Goal: Task Accomplishment & Management: Complete application form

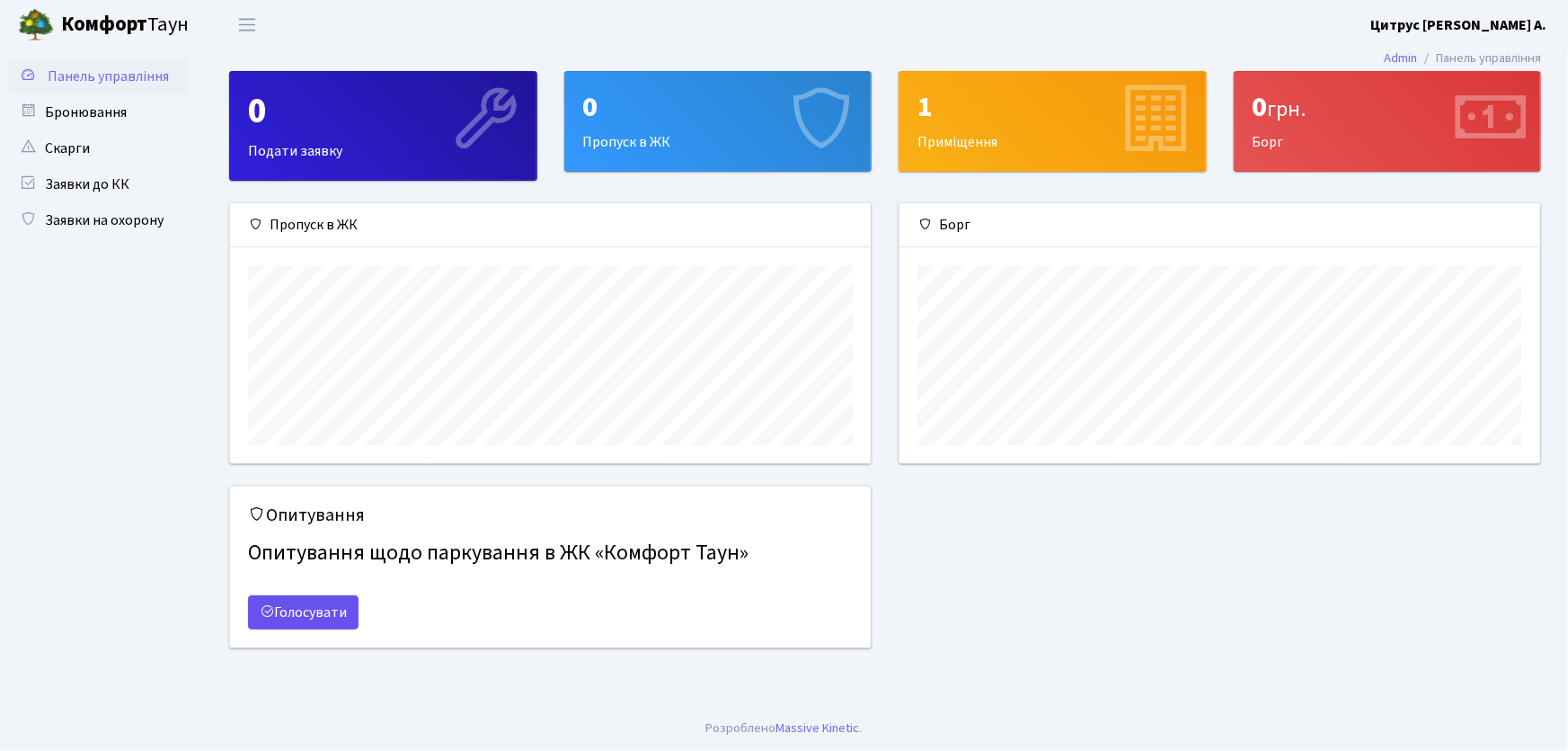
scroll to position [260, 641]
click at [133, 206] on link "Заявки на охорону" at bounding box center [98, 220] width 179 height 35
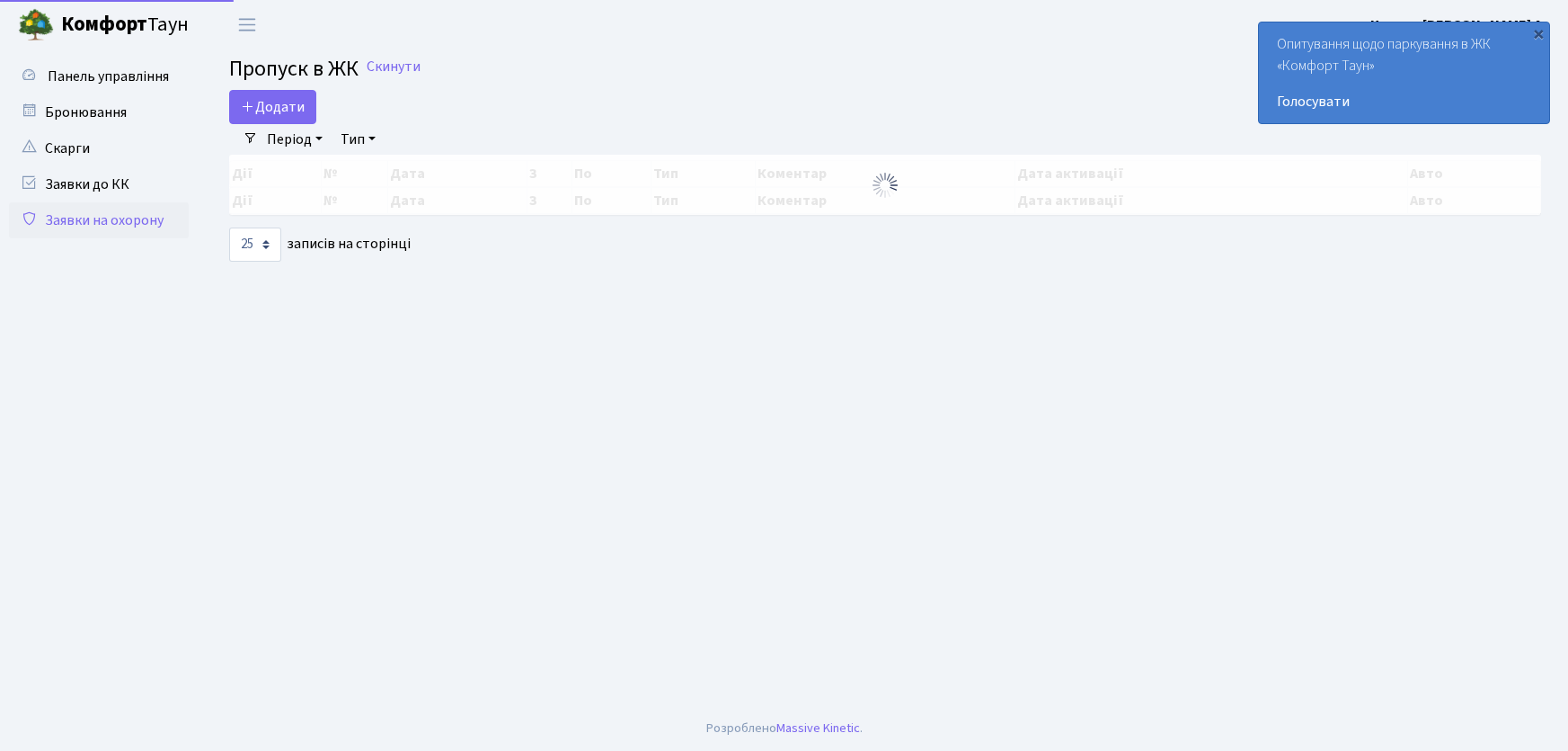
select select "25"
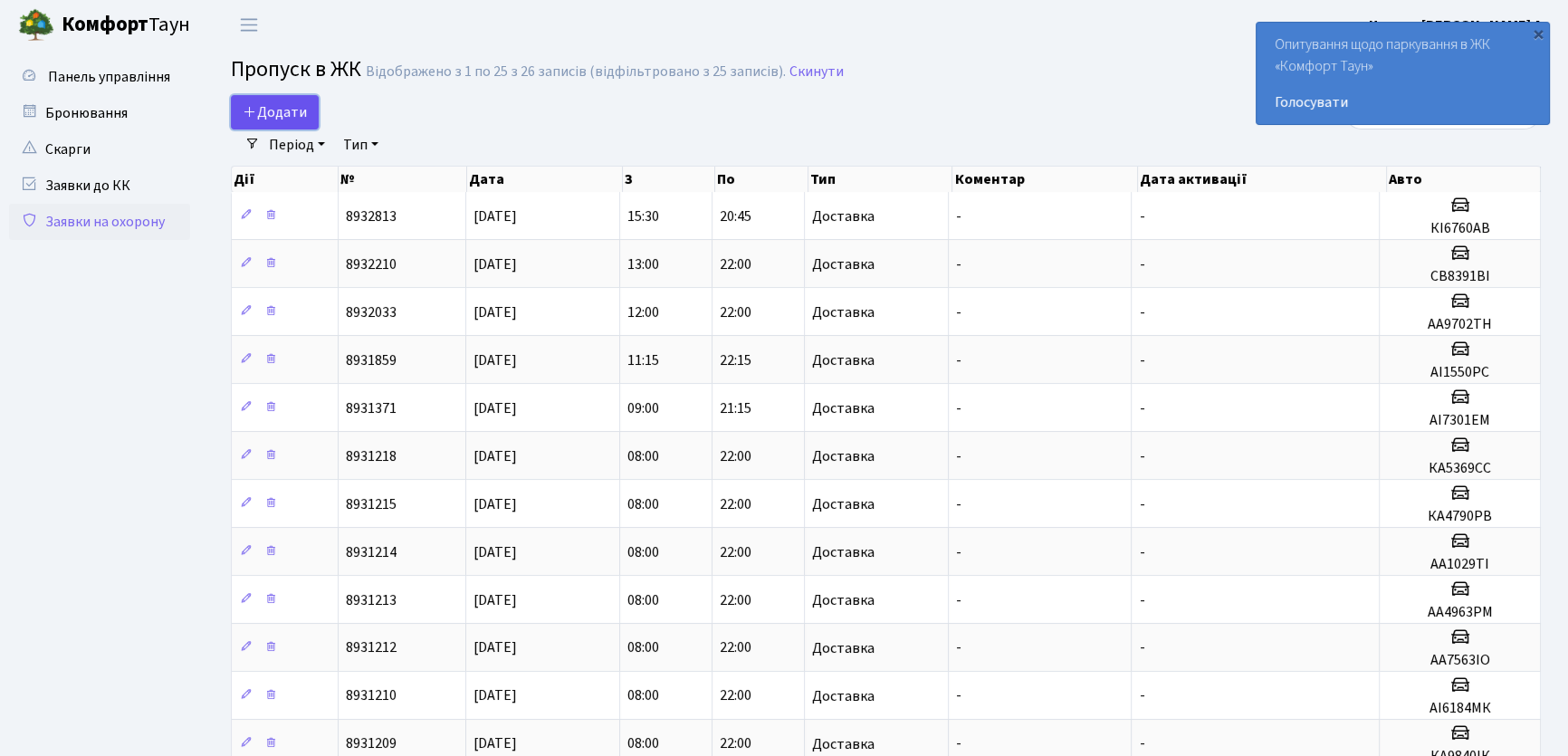
click at [282, 113] on span "Додати" at bounding box center [275, 112] width 65 height 20
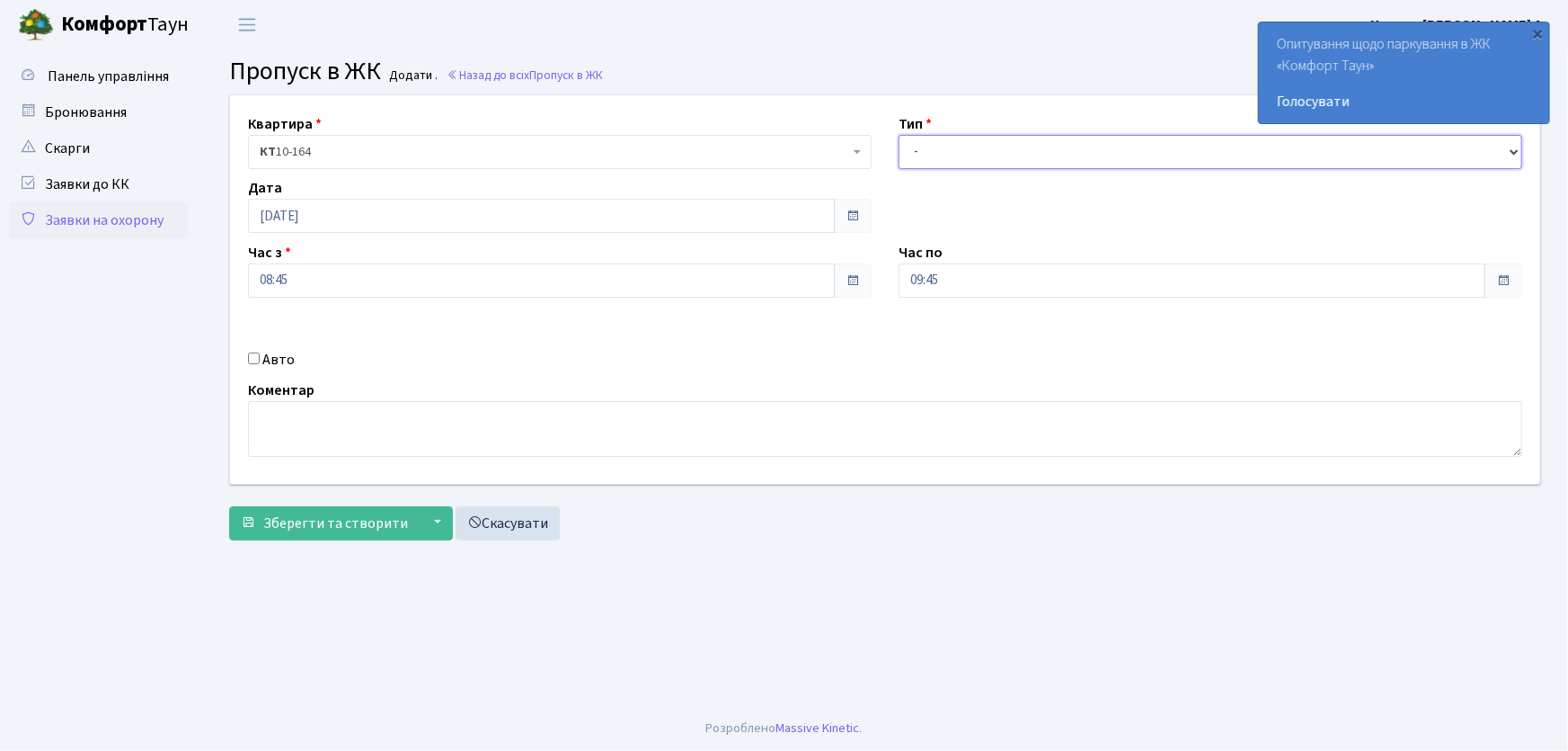
drag, startPoint x: 929, startPoint y: 153, endPoint x: 940, endPoint y: 165, distance: 16.3
click at [929, 153] on select "- Доставка Таксі Гості Сервіс" at bounding box center [1209, 152] width 623 height 34
select select "1"
click at [898, 135] on select "- Доставка Таксі Гості Сервіс" at bounding box center [1209, 152] width 623 height 34
drag, startPoint x: 964, startPoint y: 284, endPoint x: 860, endPoint y: 259, distance: 107.0
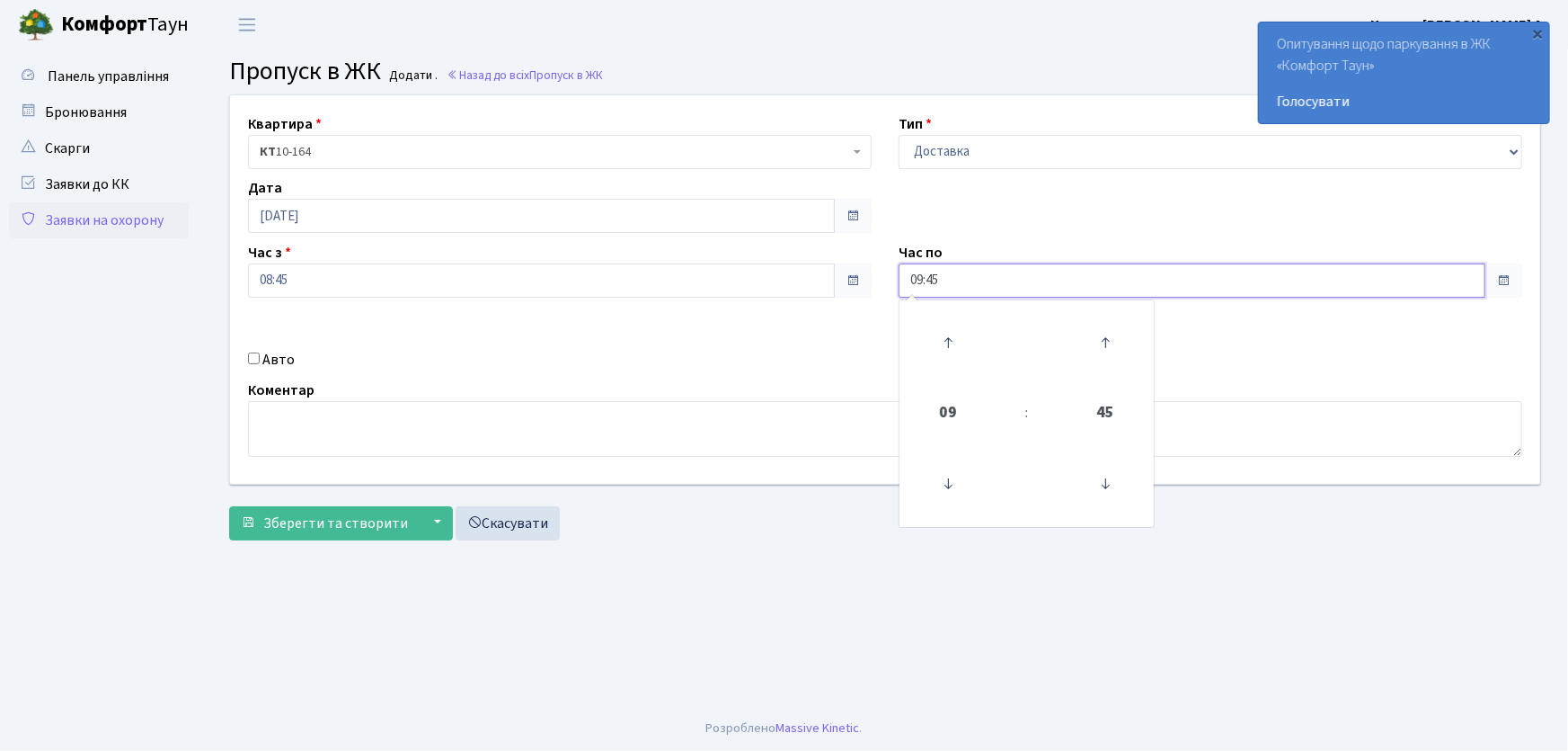
click at [858, 276] on div "Квартира <b>КТ</b>&nbsp;&nbsp;&nbsp;&nbsp;10-164 КТ 10-164 Тип - Доставка Таксі…" at bounding box center [885, 290] width 1338 height 388
type input "22:00"
click at [251, 357] on input "Авто" at bounding box center [254, 359] width 12 height 12
checkbox input "true"
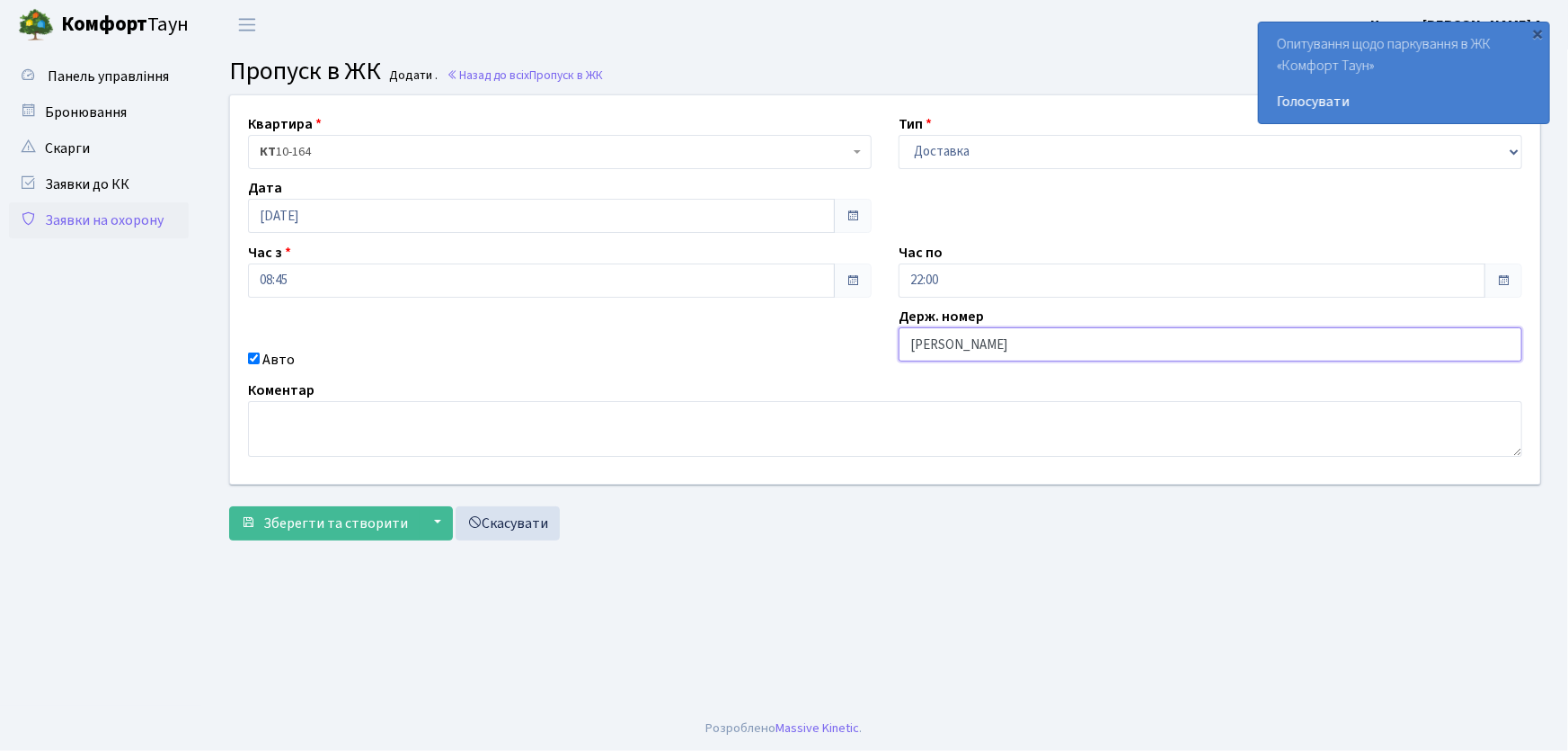
type input "АА7516PI"
click at [229, 507] on button "Зберегти та створити" at bounding box center [324, 523] width 190 height 34
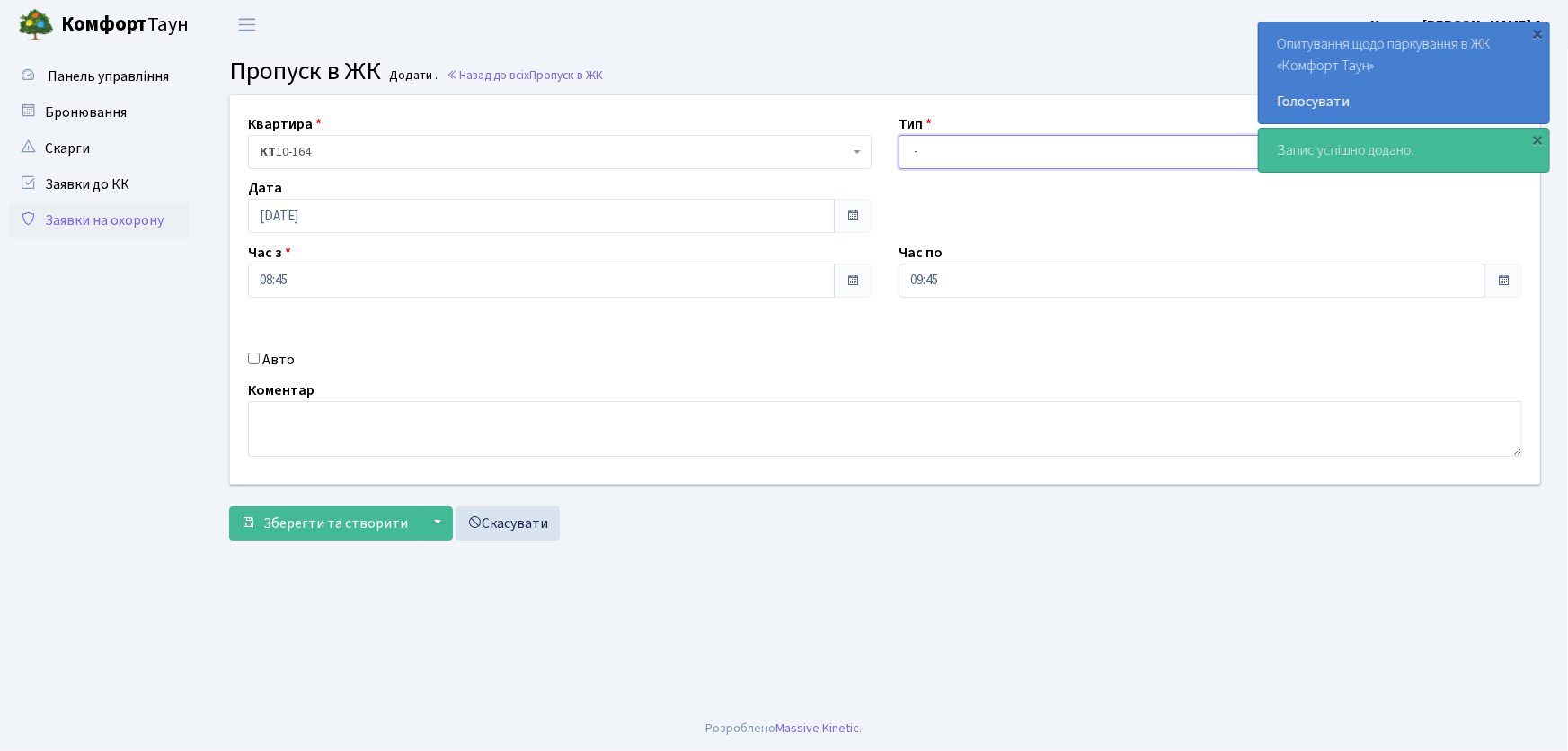
click at [941, 144] on select "- Доставка Таксі Гості Сервіс" at bounding box center [1209, 152] width 623 height 34
select select "1"
click at [898, 135] on select "- Доставка Таксі Гості Сервіс" at bounding box center [1209, 152] width 623 height 34
drag, startPoint x: 850, startPoint y: 293, endPoint x: 817, endPoint y: 293, distance: 33.0
click at [817, 293] on div "Квартира <b>КТ</b>&nbsp;&nbsp;&nbsp;&nbsp;10-164 КТ 10-164 Тип - Доставка Таксі…" at bounding box center [885, 290] width 1338 height 388
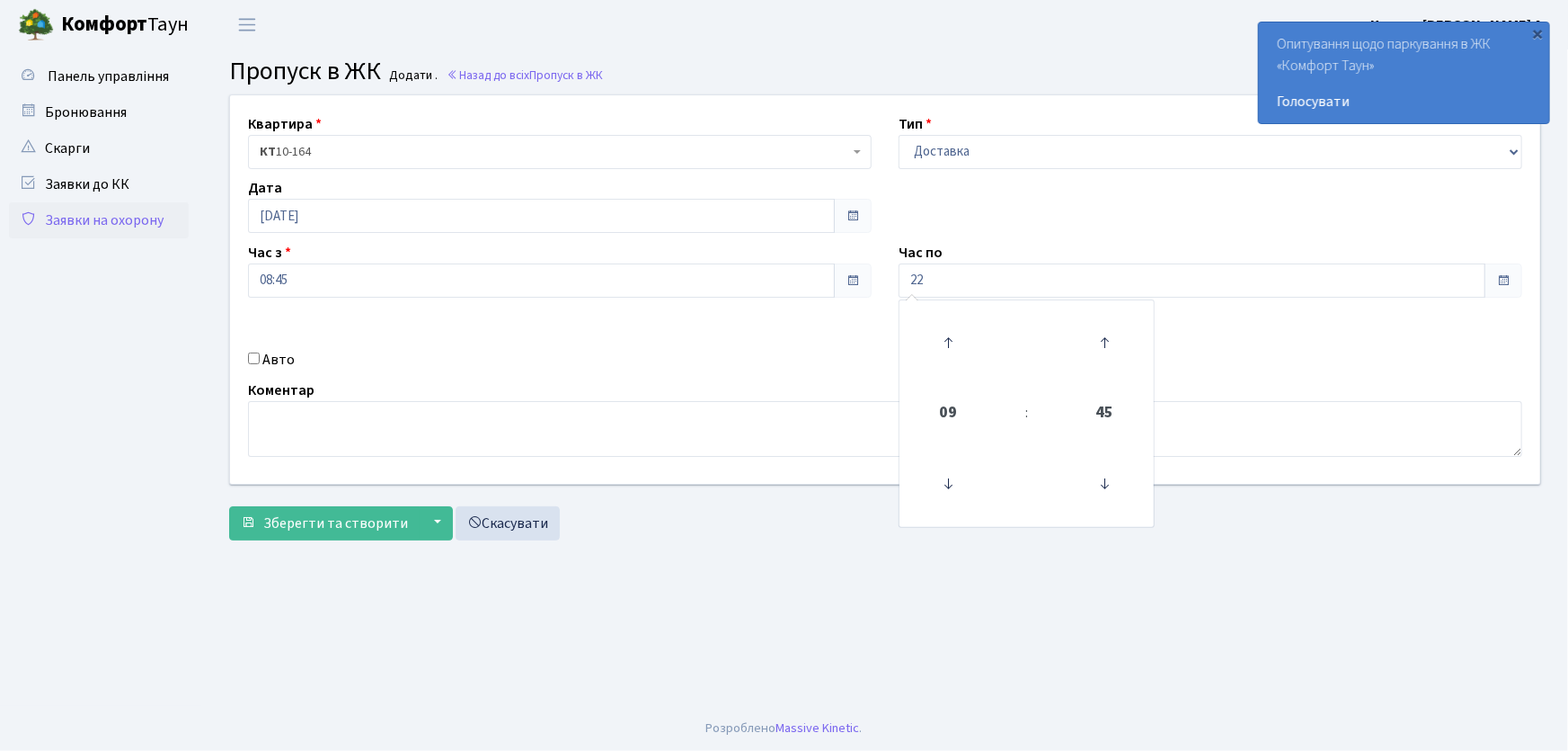
type input "22:00"
click at [255, 356] on input "Авто" at bounding box center [254, 359] width 12 height 12
checkbox input "true"
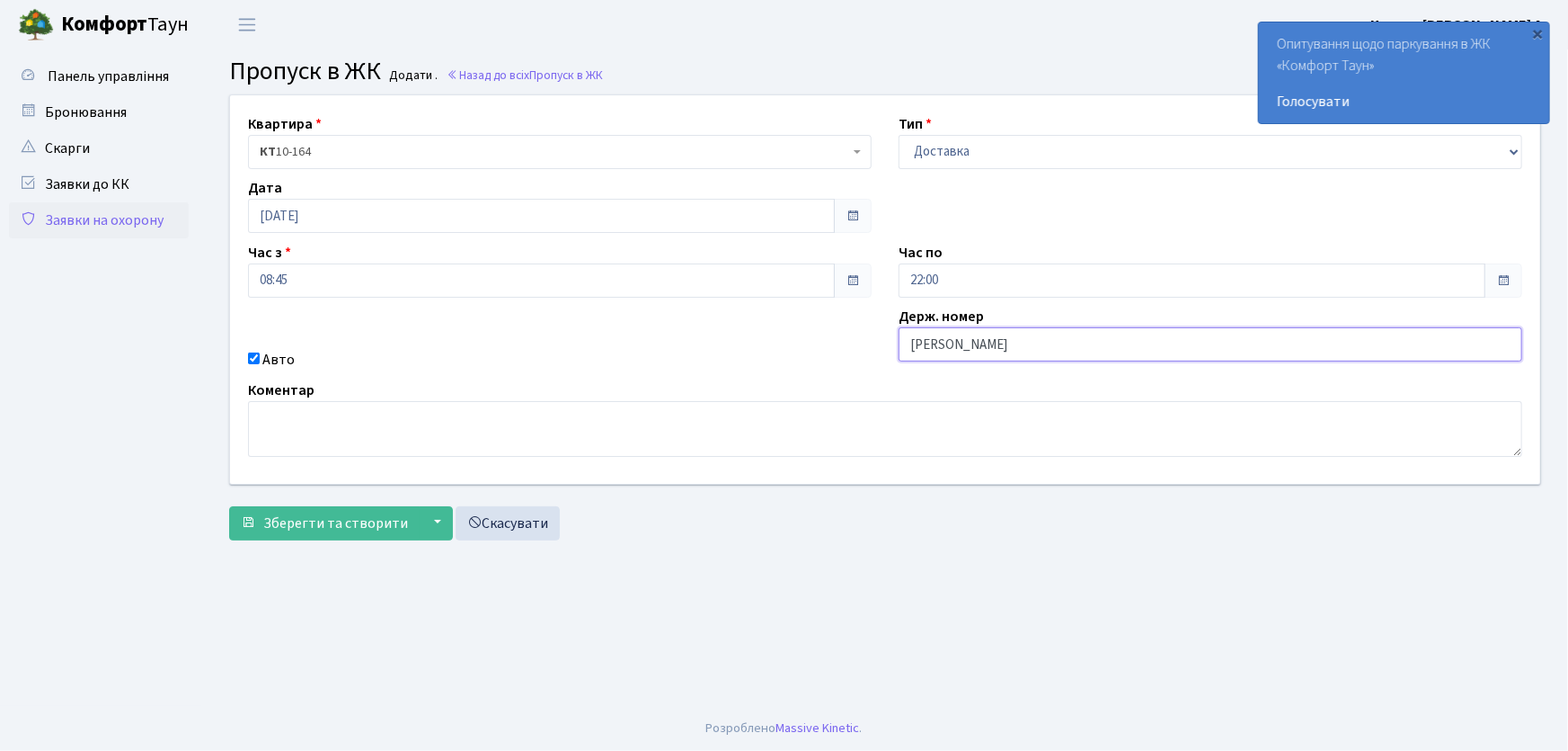
type input "АА7563ІО"
click at [229, 507] on button "Зберегти та створити" at bounding box center [324, 523] width 190 height 34
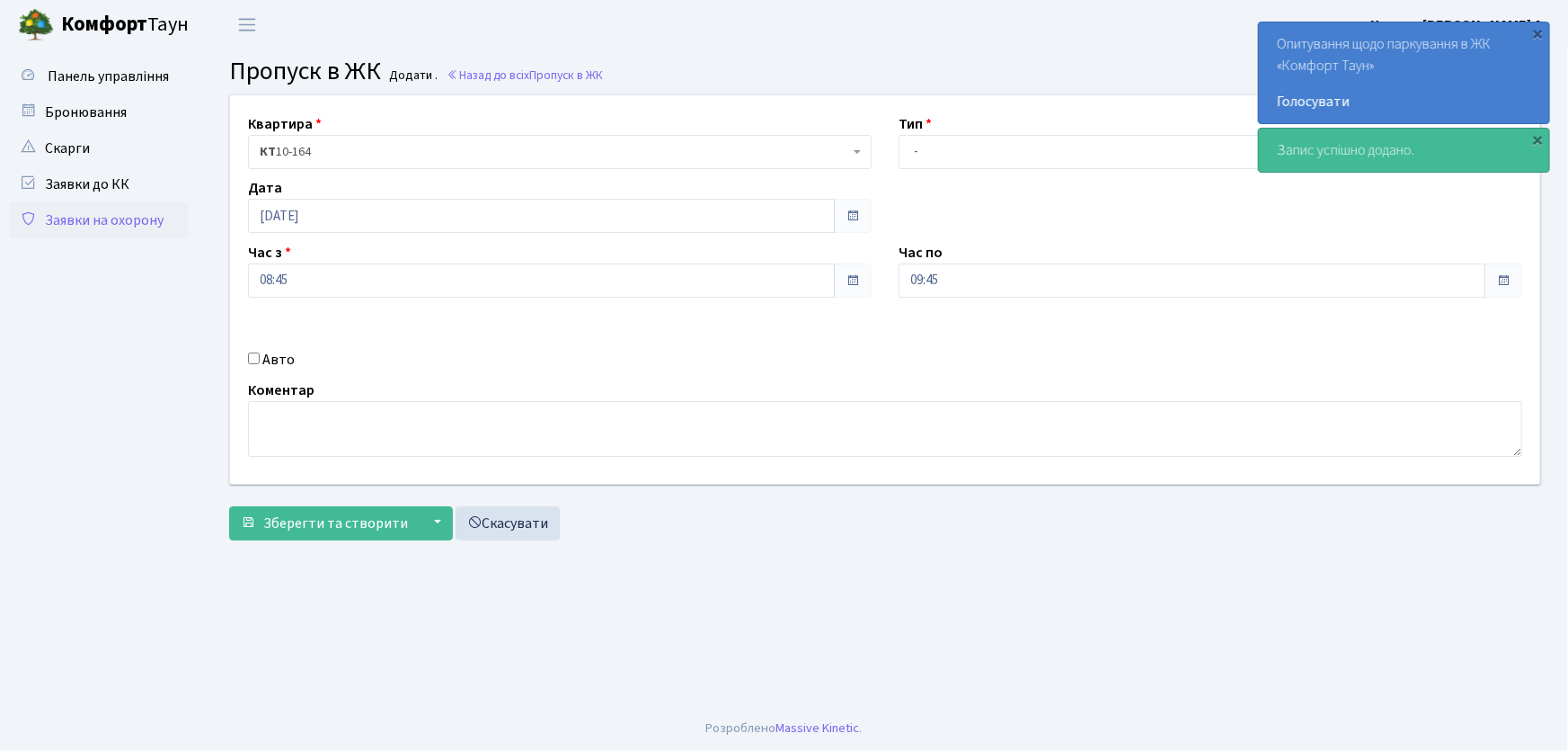
click at [618, 589] on main "Admin Пропуск в ЖК Додати Пропуск в ЖК Додати . Назад до всіх Пропуск в ЖК Квар…" at bounding box center [884, 377] width 1366 height 656
